Goal: Information Seeking & Learning: Learn about a topic

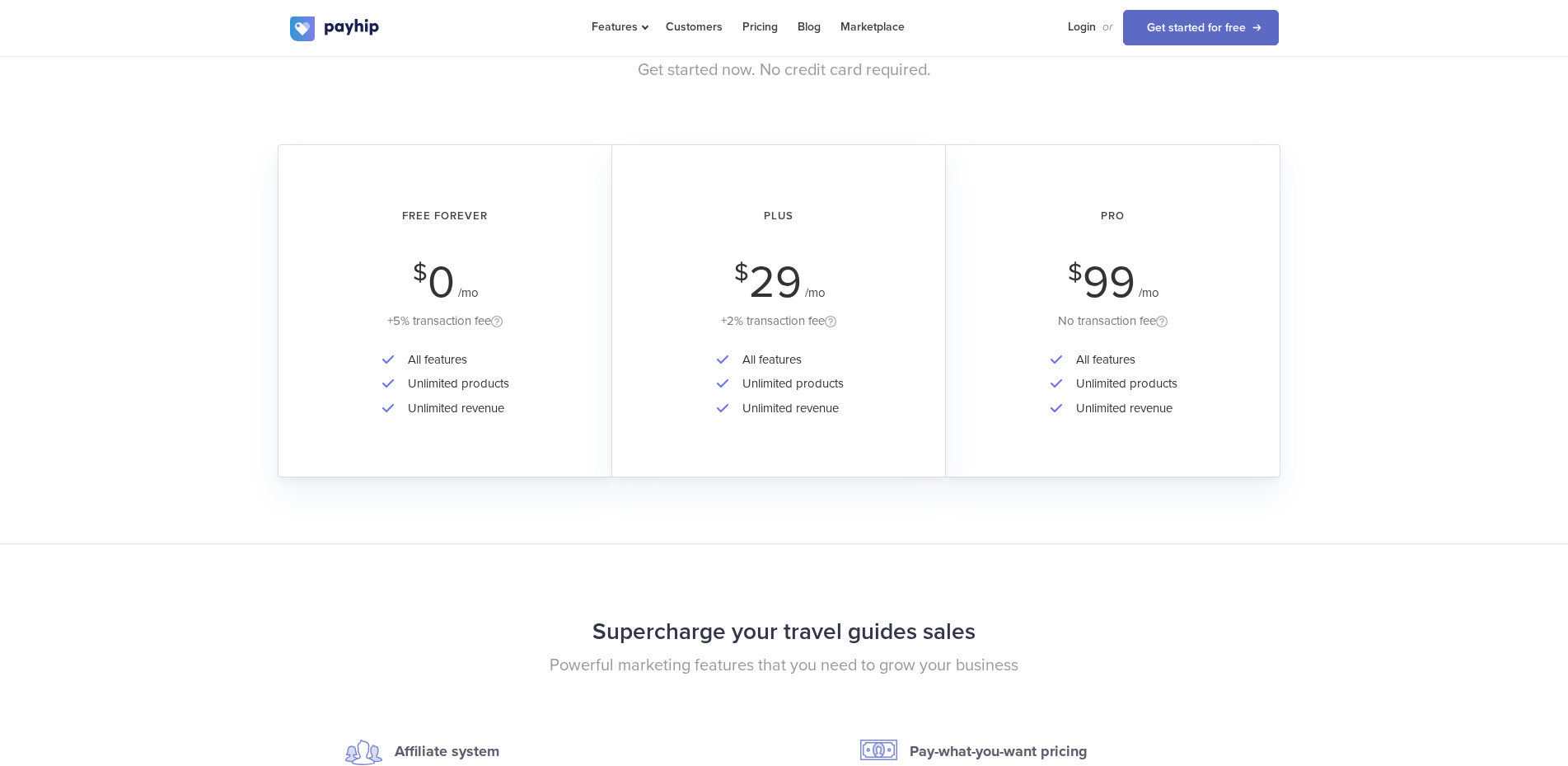
scroll to position [2859, 0]
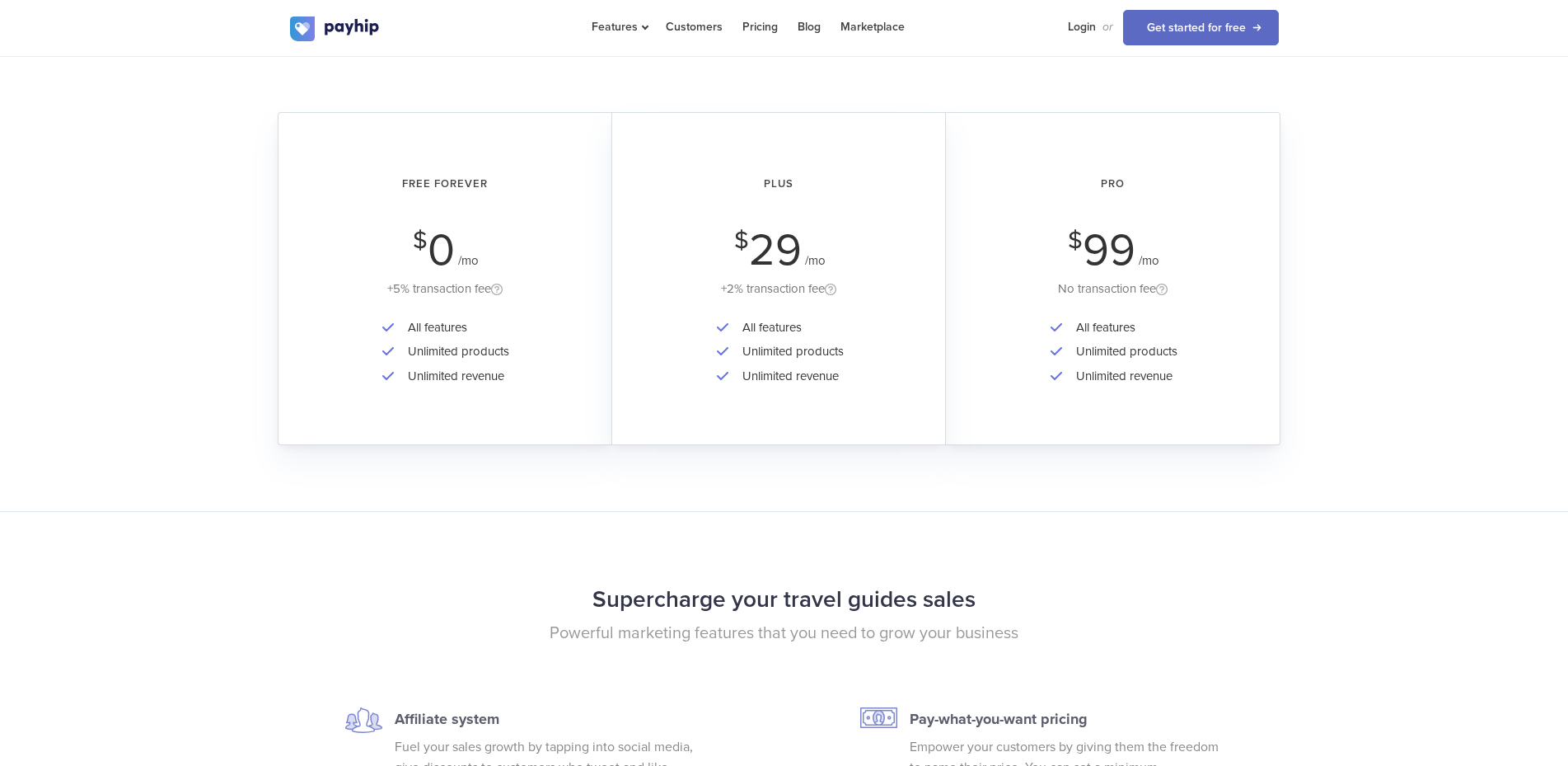
click at [542, 348] on div "All features Unlimited products Unlimited revenue" at bounding box center [445, 363] width 287 height 96
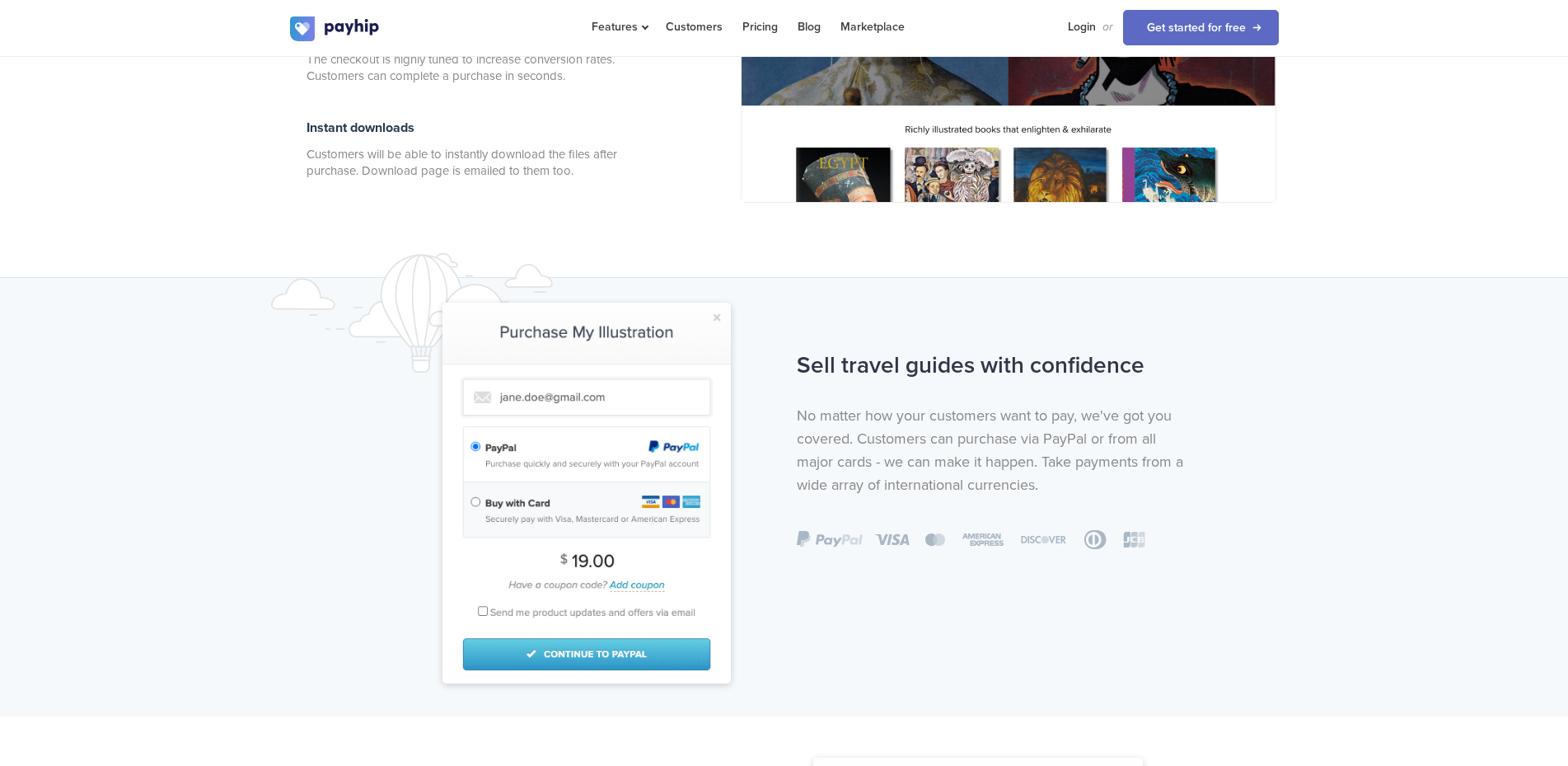
scroll to position [0, 0]
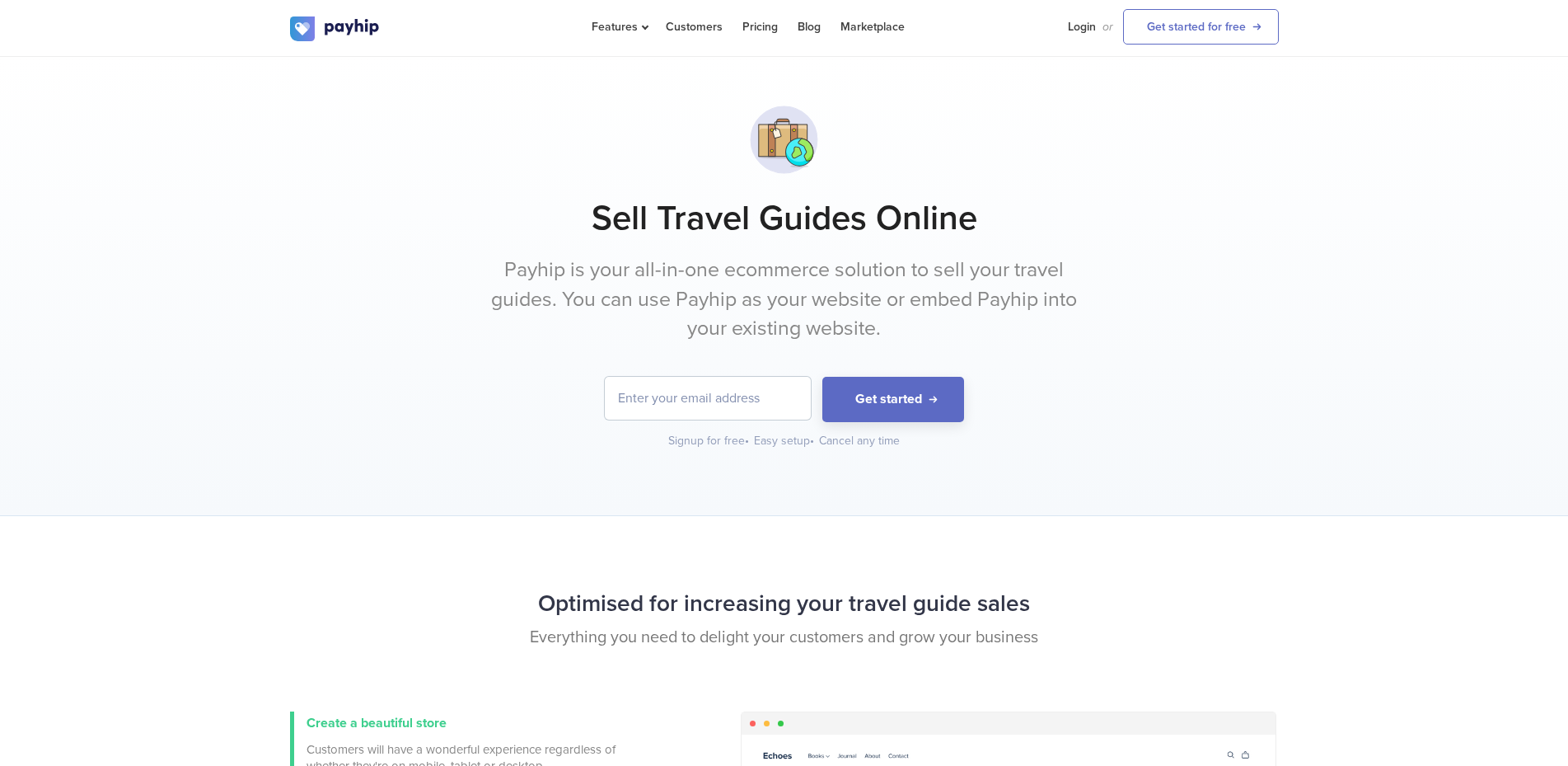
click at [704, 392] on input "email" at bounding box center [708, 398] width 206 height 42
click at [876, 278] on p "Payhip is your all-in-one ecommerce solution to sell your travel guides. You ca…" at bounding box center [784, 299] width 618 height 88
click at [298, 296] on div "Sell Travel Guides Online Payhip is your all-in-one ecommerce solution to sell …" at bounding box center [784, 273] width 989 height 351
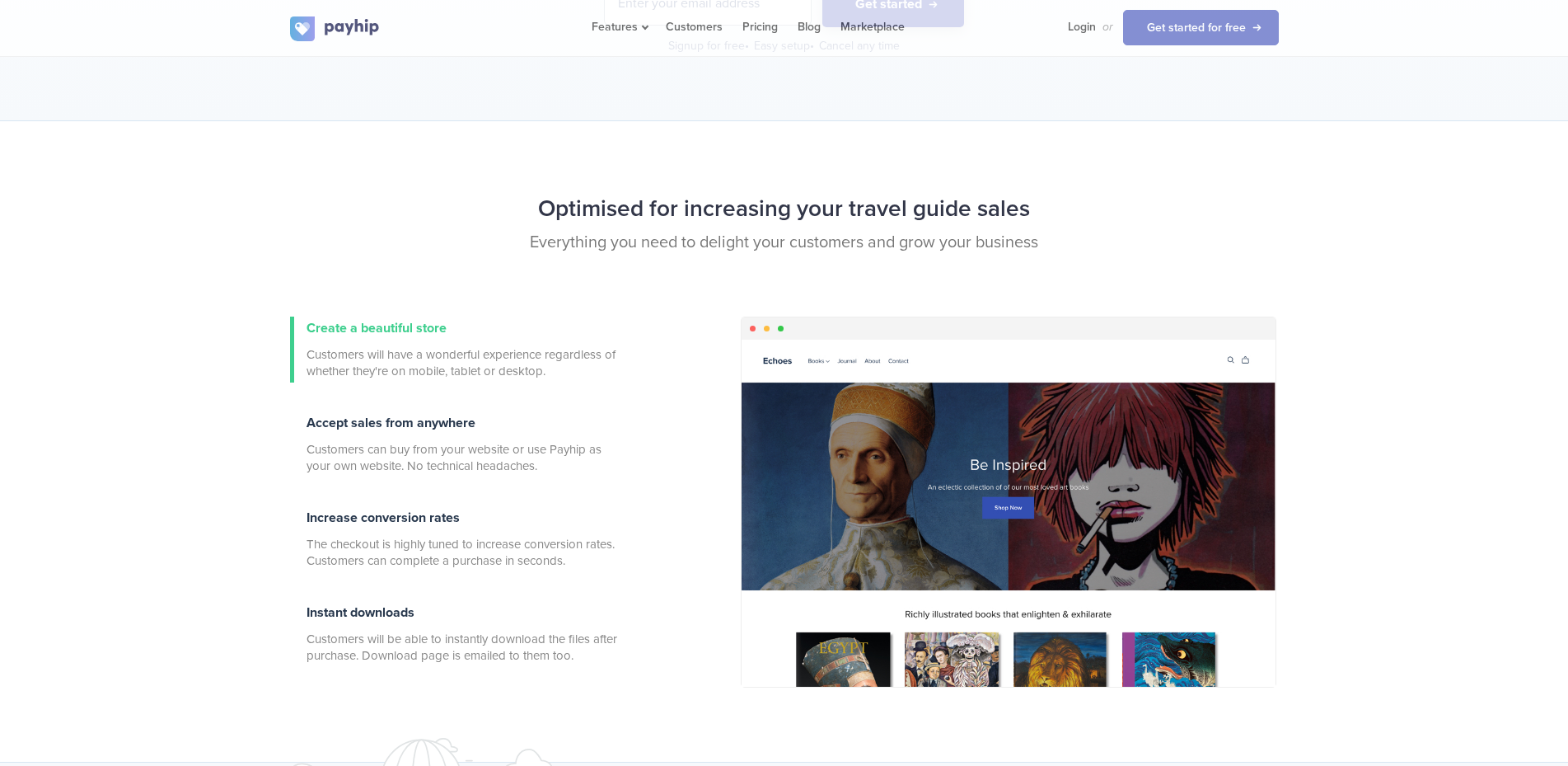
scroll to position [439, 0]
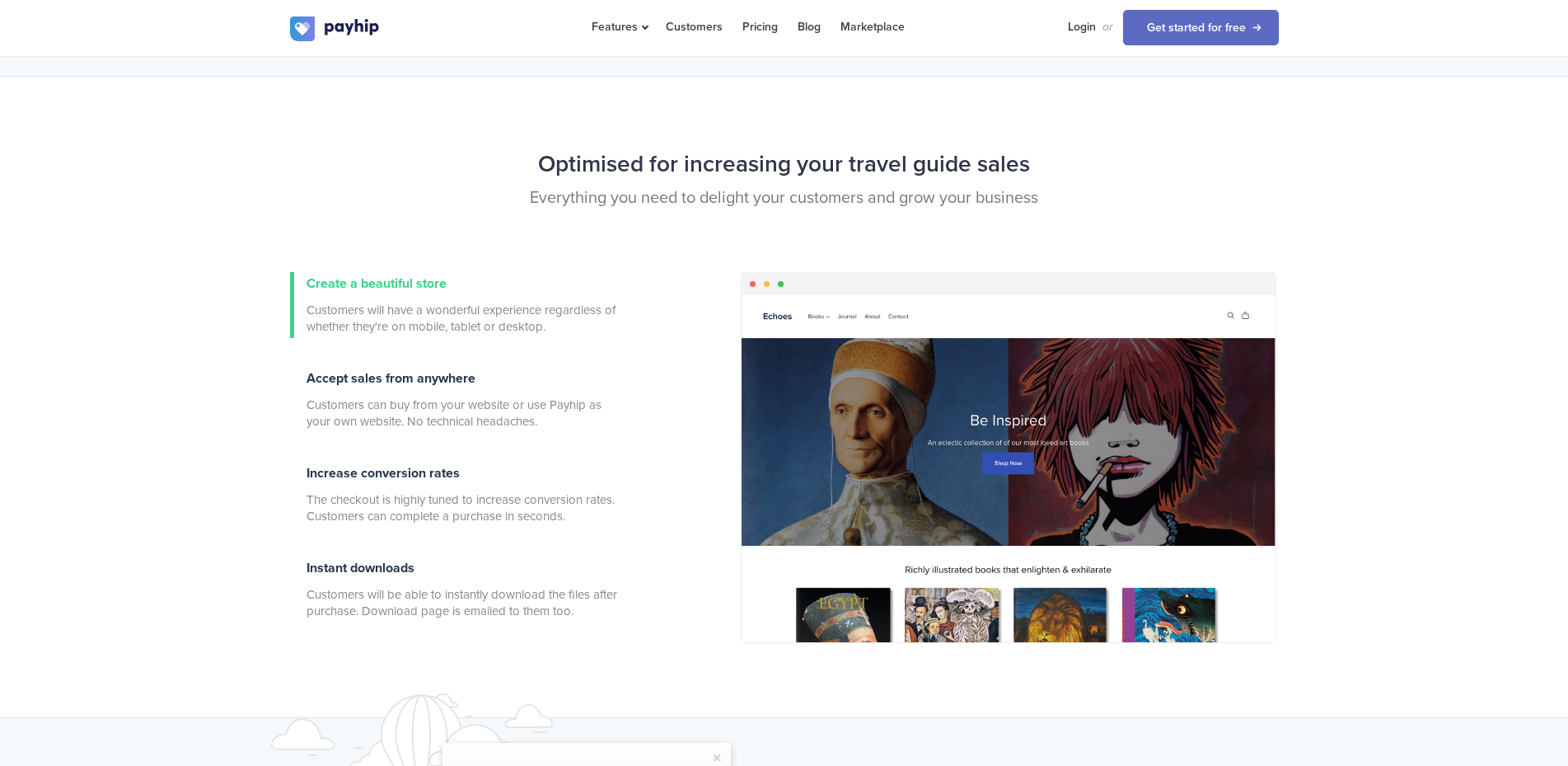
drag, startPoint x: 1205, startPoint y: 378, endPoint x: 1008, endPoint y: 383, distance: 197.1
click at [1008, 383] on div at bounding box center [1008, 469] width 534 height 347
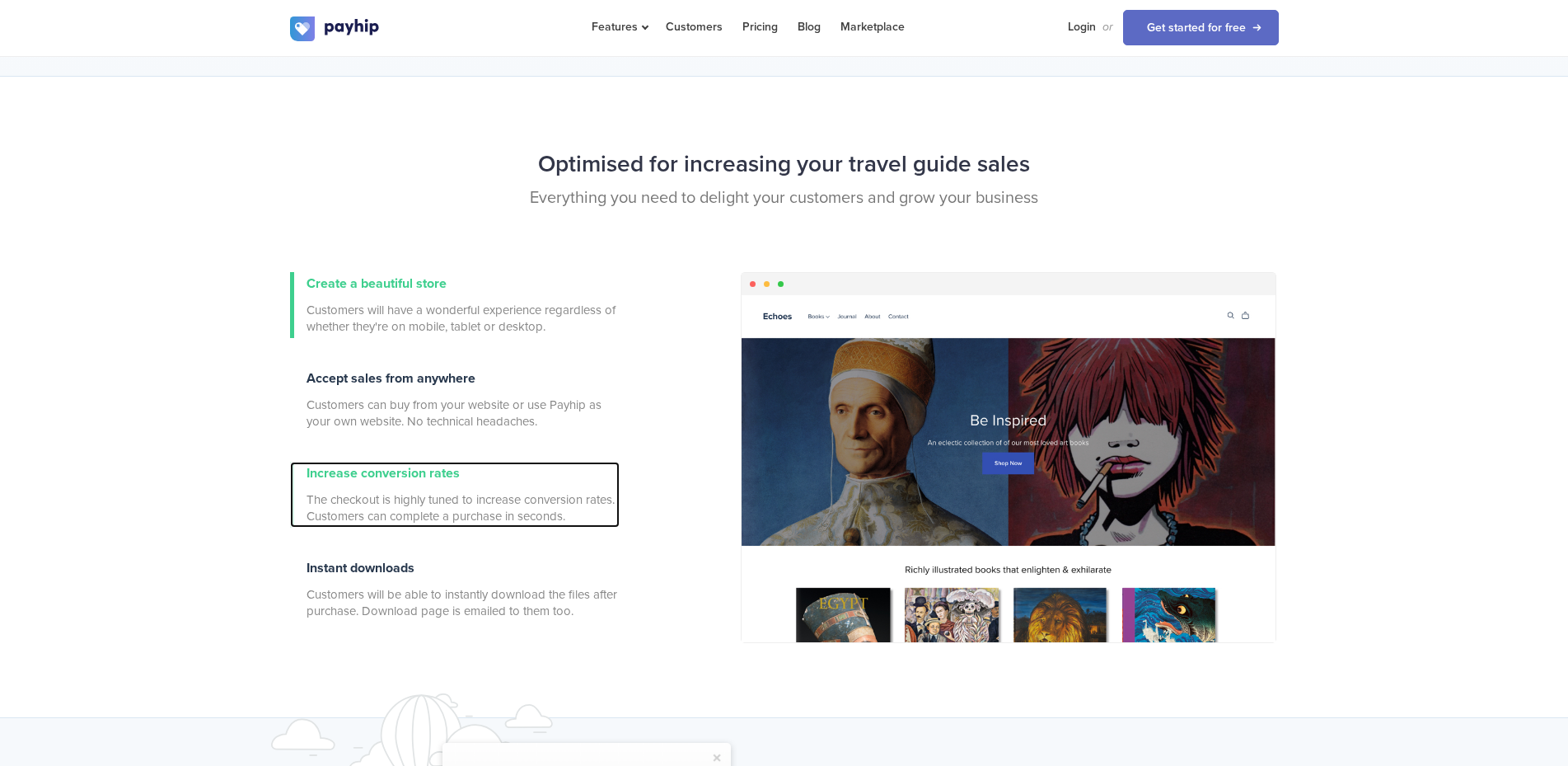
click at [550, 478] on div "Increase conversion rates The checkout is highly tuned to increase conversion r…" at bounding box center [463, 495] width 313 height 66
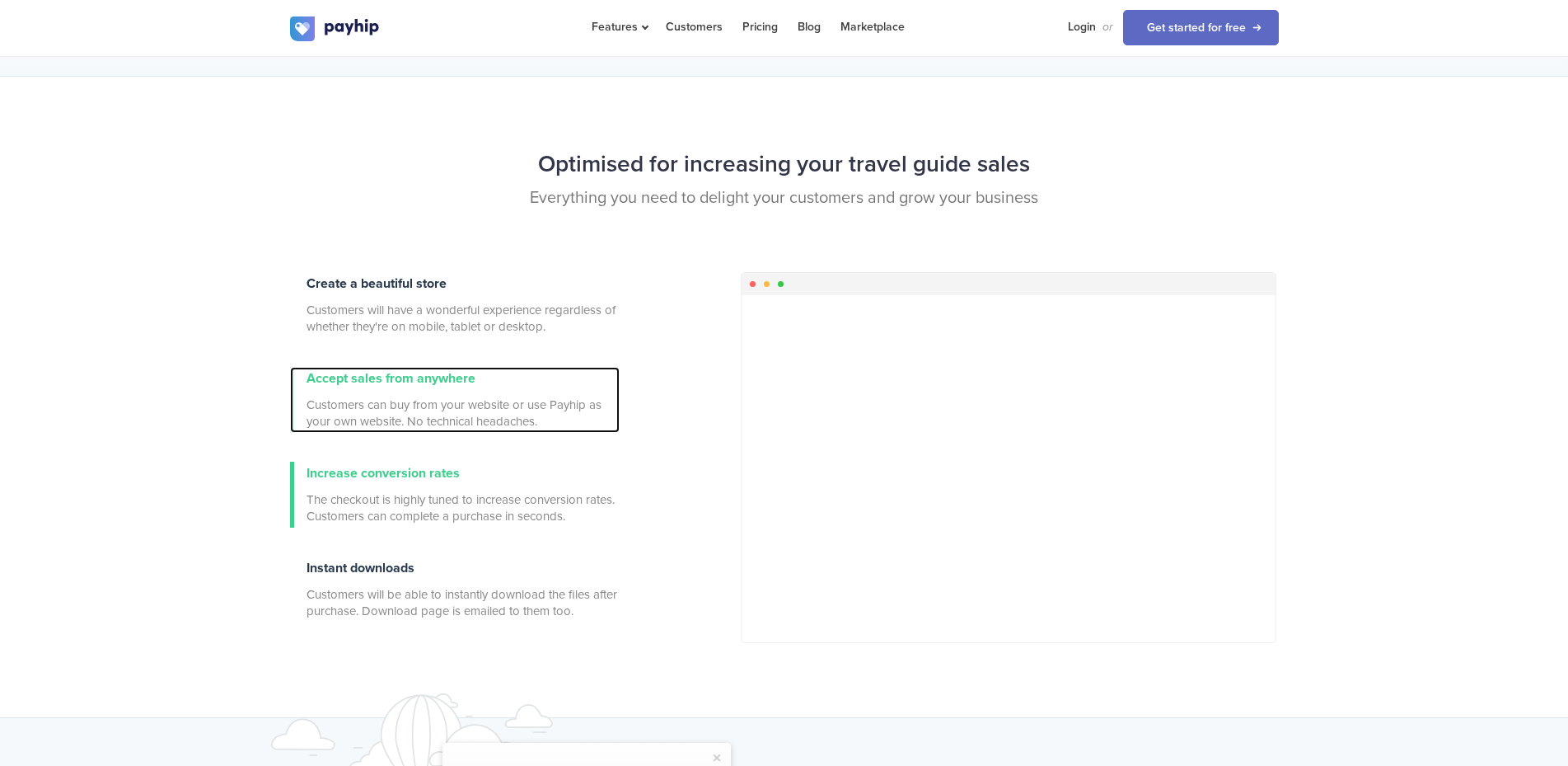
click at [437, 403] on span "Customers can buy from your website or use Payhip as your own website. No techn…" at bounding box center [463, 413] width 313 height 33
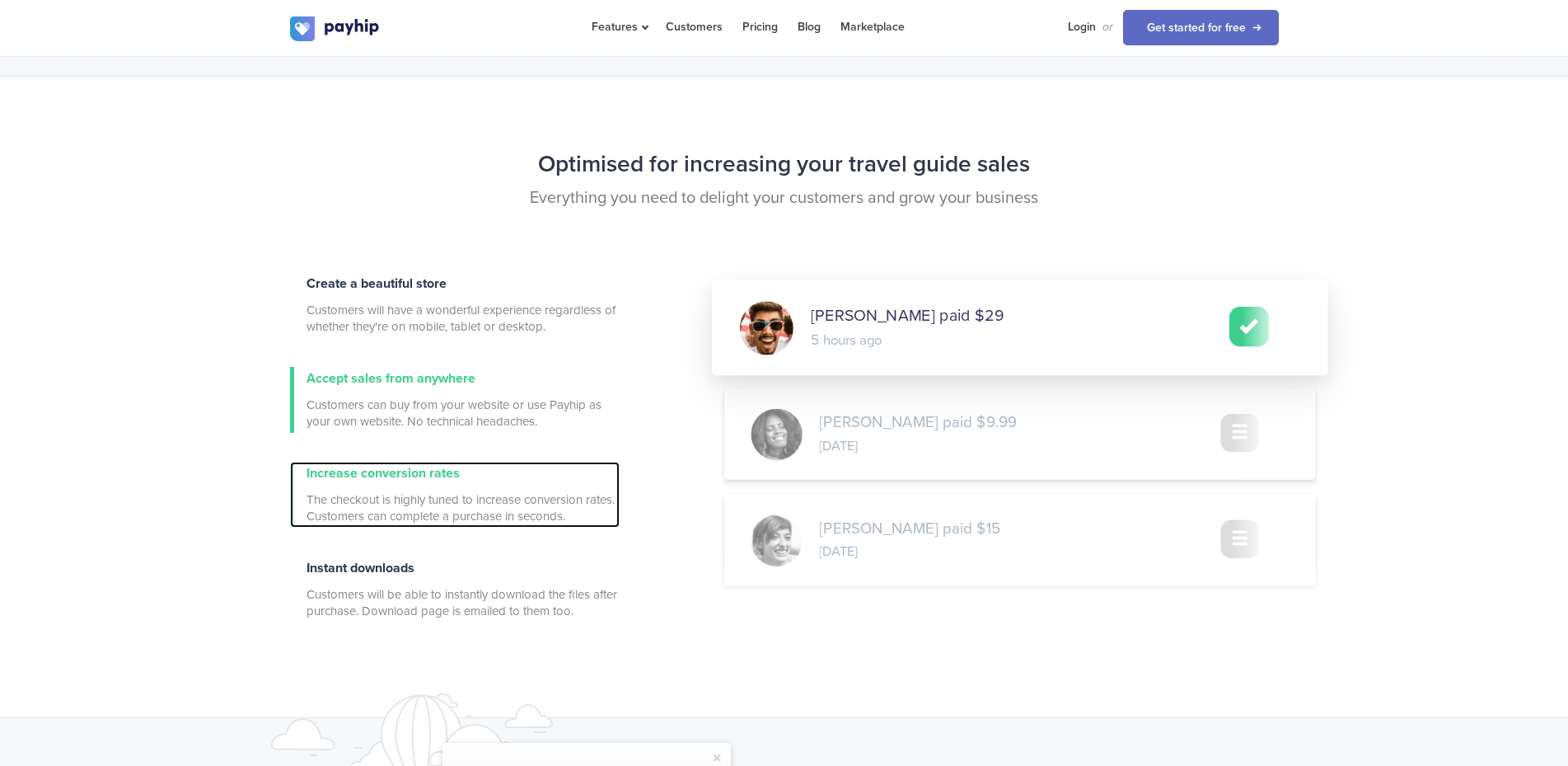
click at [443, 468] on span "Increase conversion rates" at bounding box center [383, 473] width 153 height 17
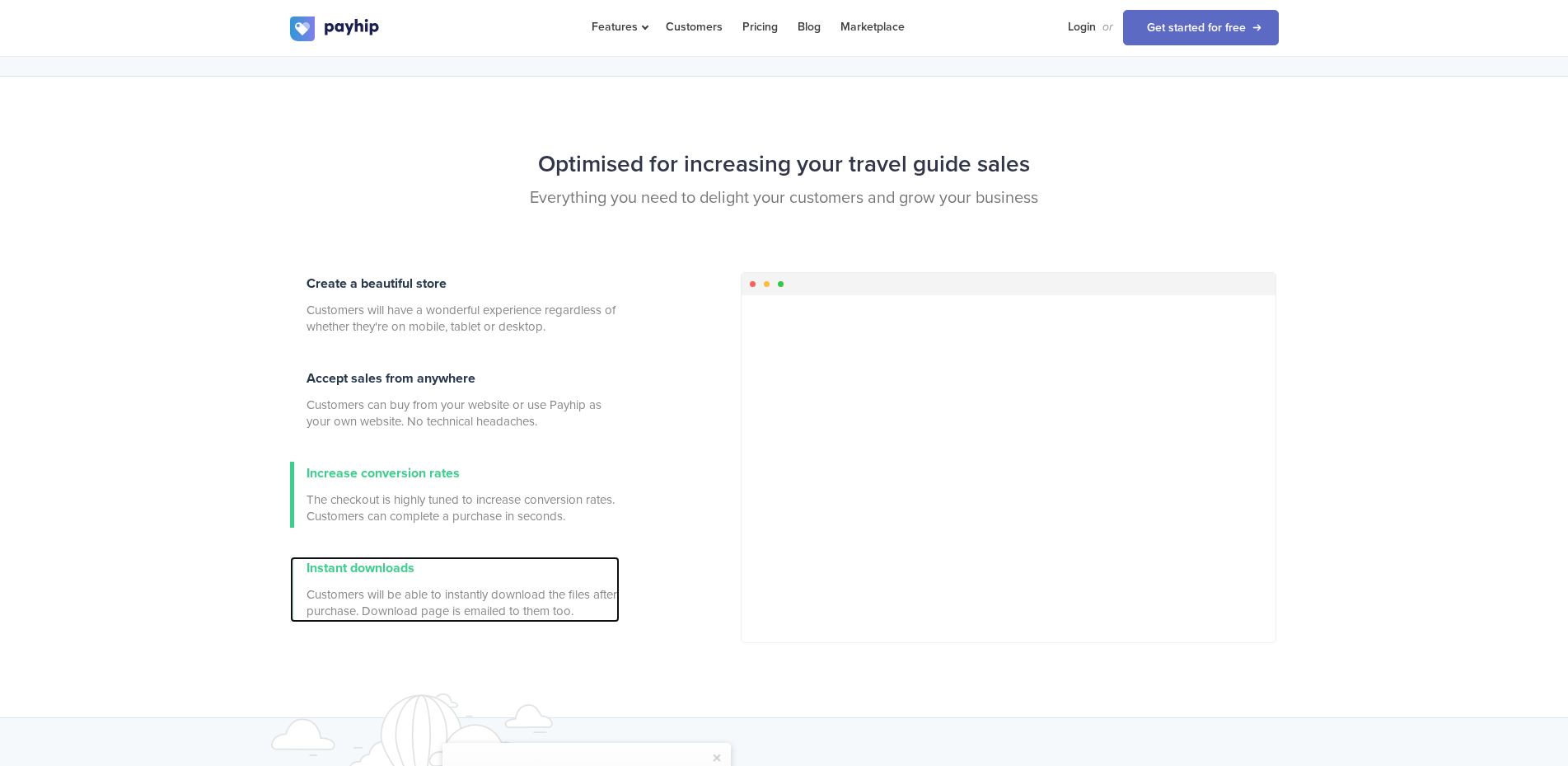
click at [412, 607] on span "Customers will be able to instantly download the files after purchase. Download…" at bounding box center [463, 602] width 313 height 33
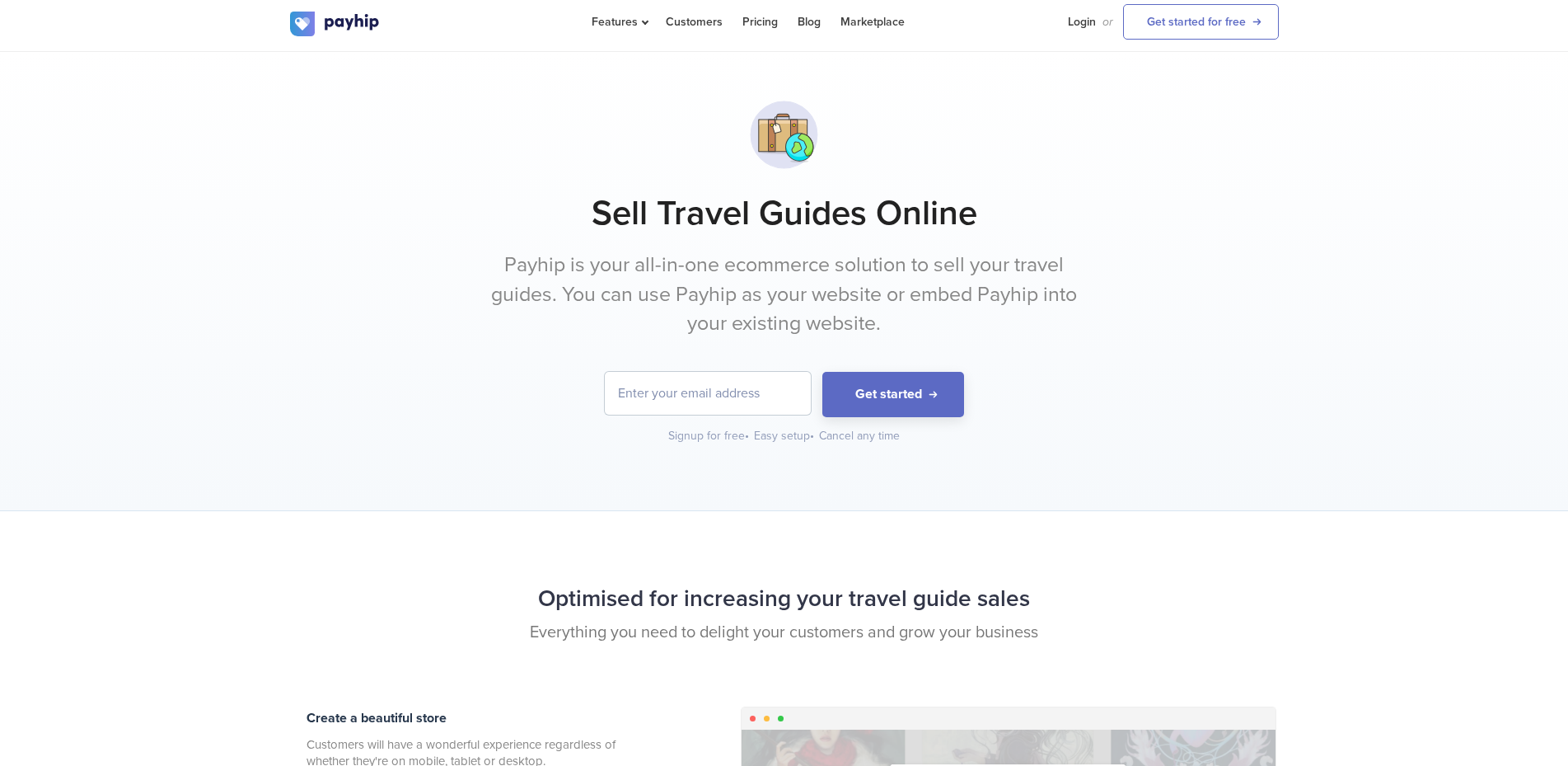
scroll to position [0, 0]
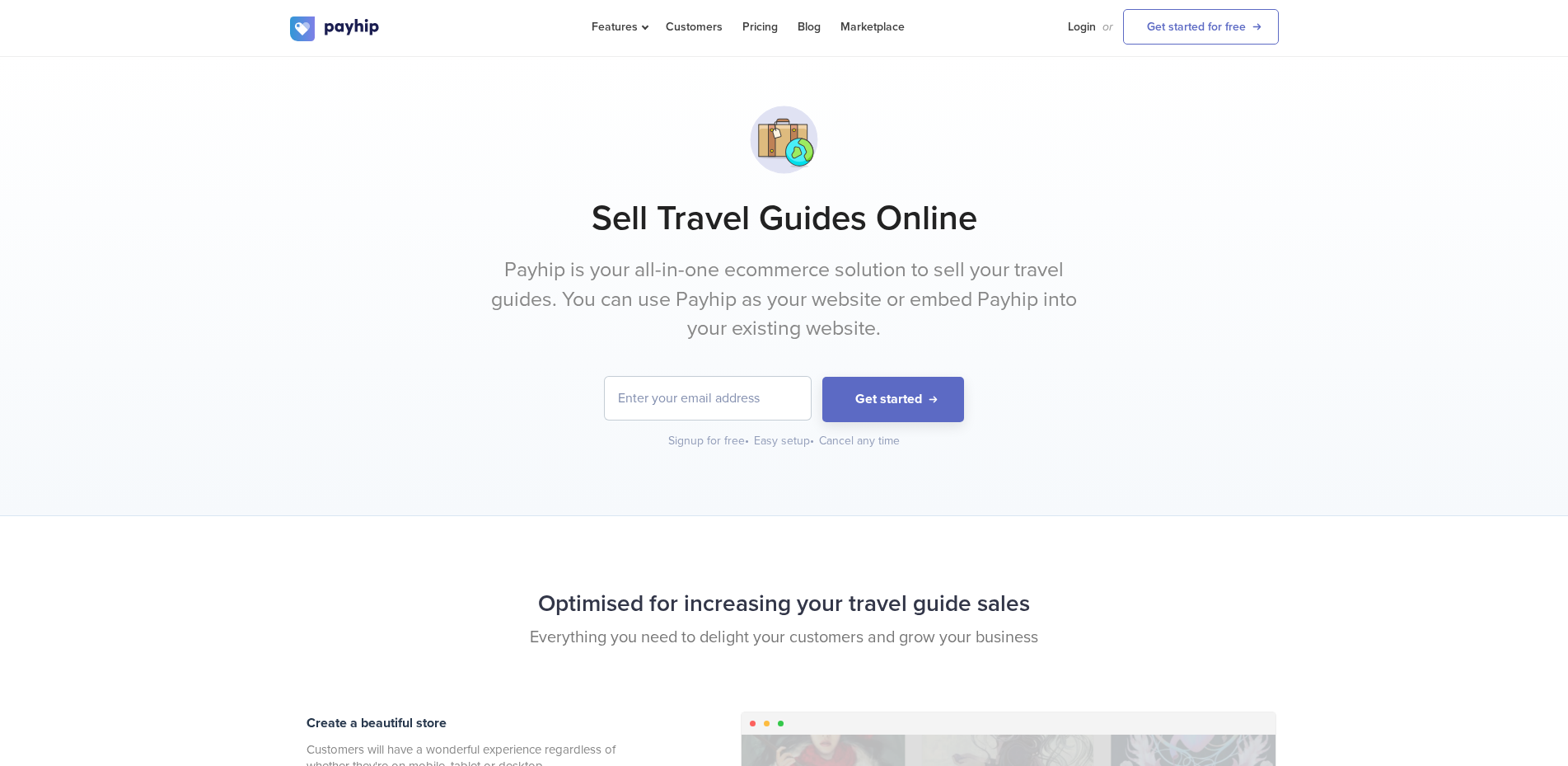
click at [716, 381] on input "email" at bounding box center [708, 398] width 206 height 42
click at [1166, 28] on link "Get started for free" at bounding box center [1201, 27] width 156 height 36
